Goal: Find specific page/section: Find specific page/section

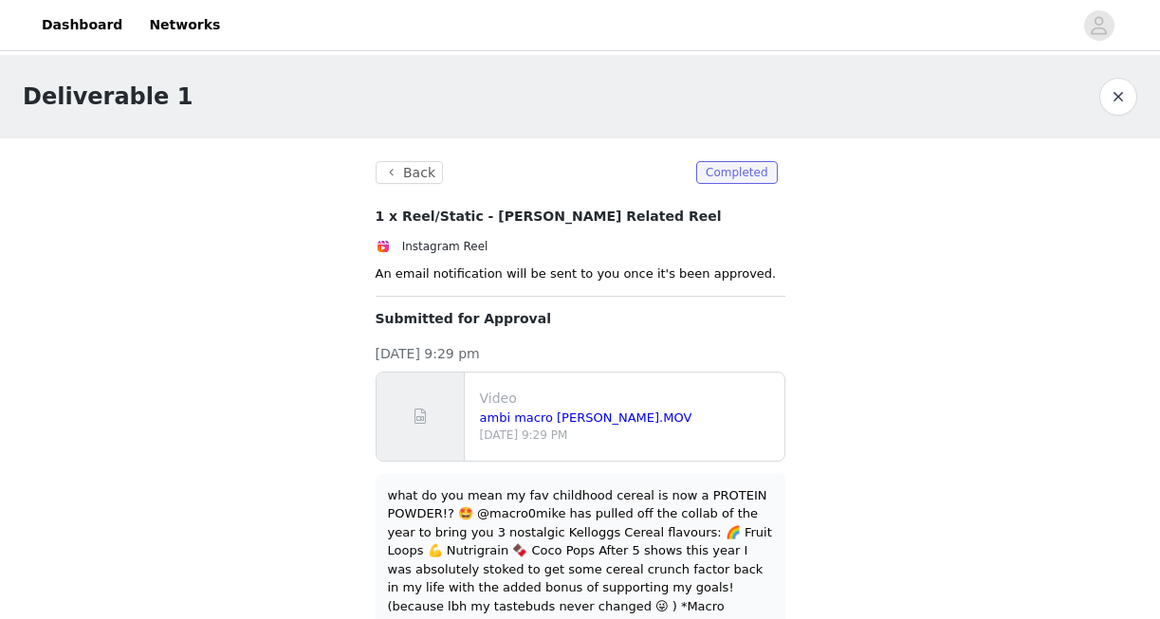
scroll to position [49, 0]
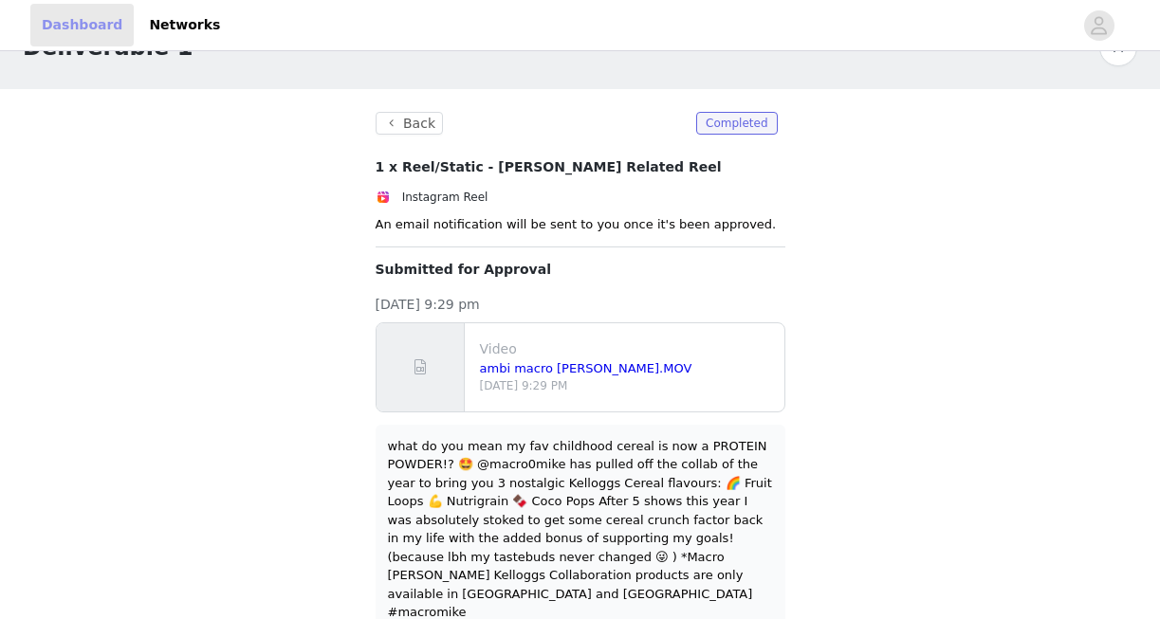
click at [89, 31] on link "Dashboard" at bounding box center [81, 25] width 103 height 43
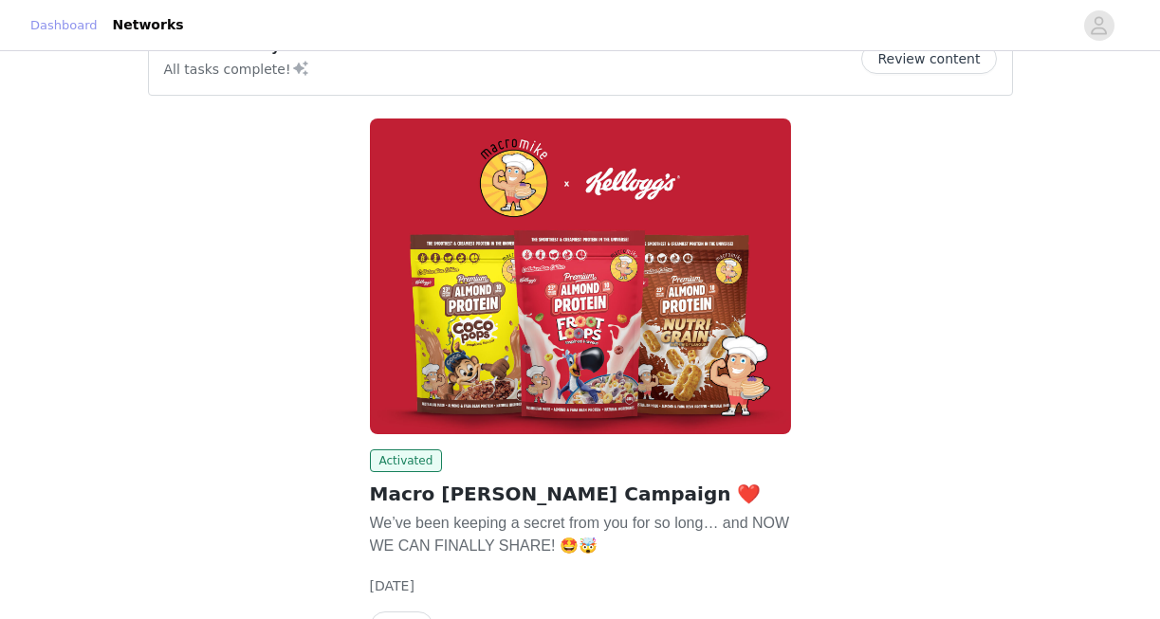
scroll to position [168, 0]
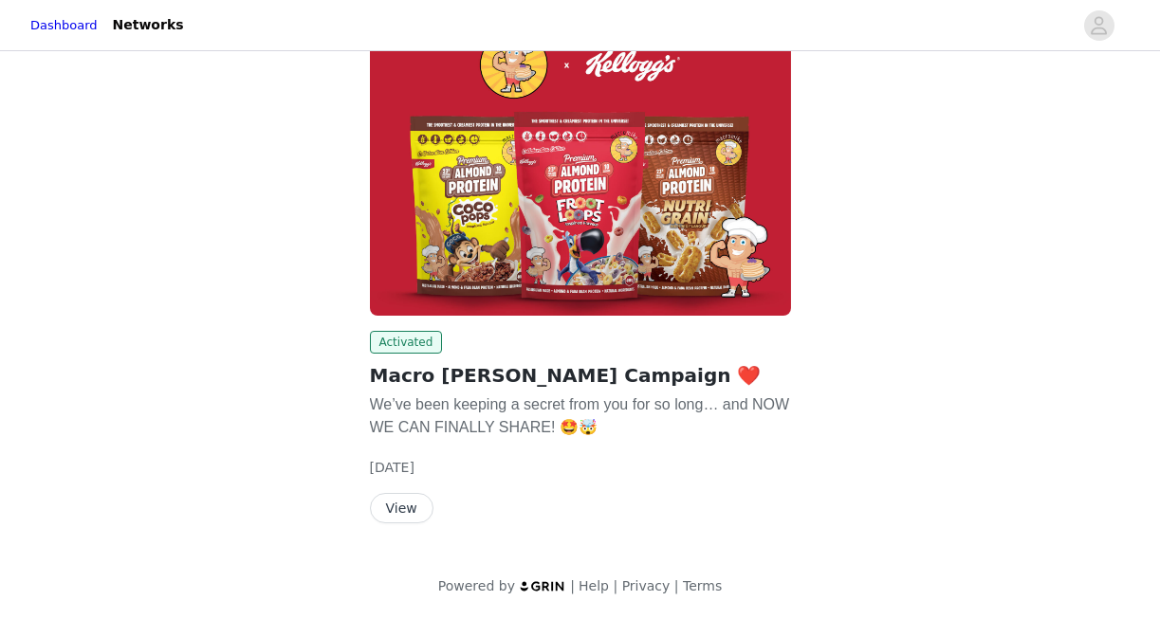
click at [413, 511] on button "View" at bounding box center [402, 508] width 64 height 30
